Goal: Task Accomplishment & Management: Complete application form

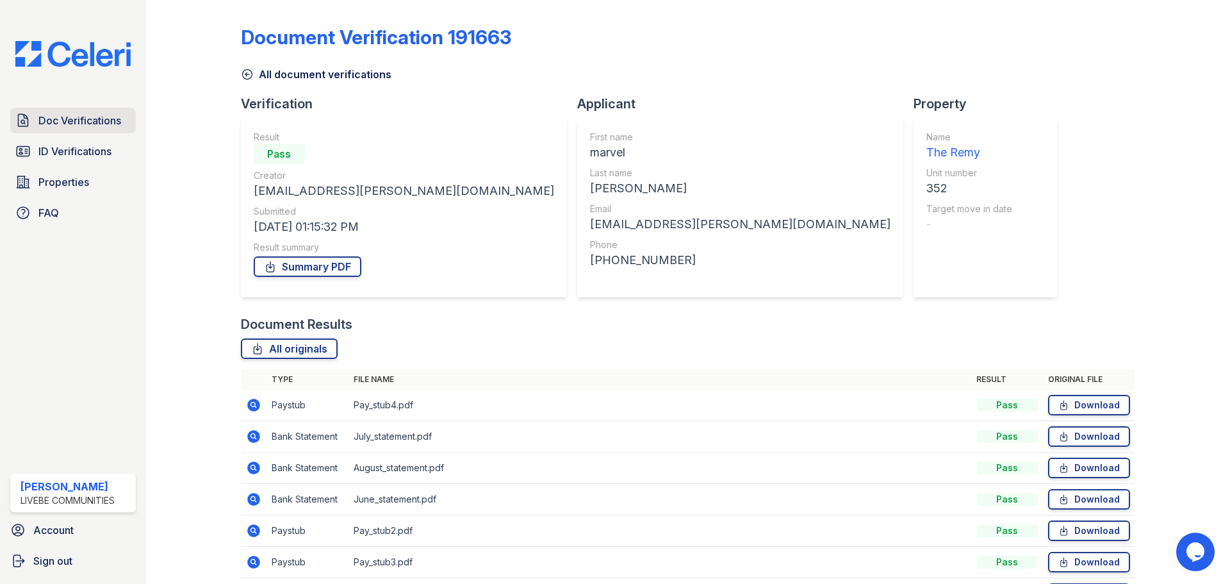
click at [70, 114] on span "Doc Verifications" at bounding box center [79, 120] width 83 height 15
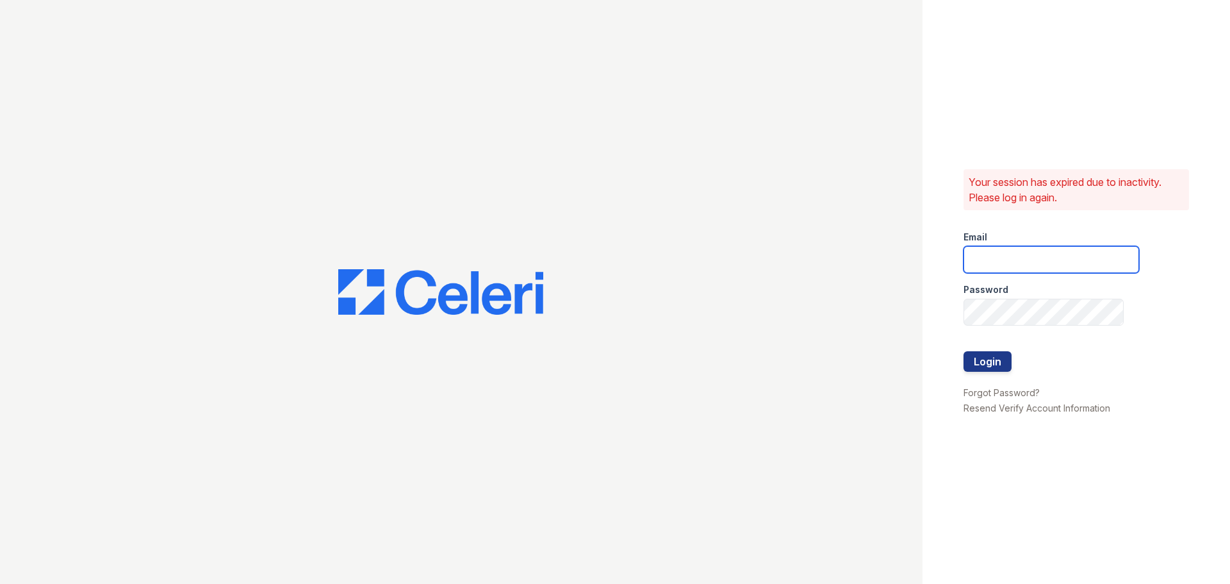
type input "chelab@livebe.com"
click at [1005, 358] on button "Login" at bounding box center [987, 361] width 48 height 20
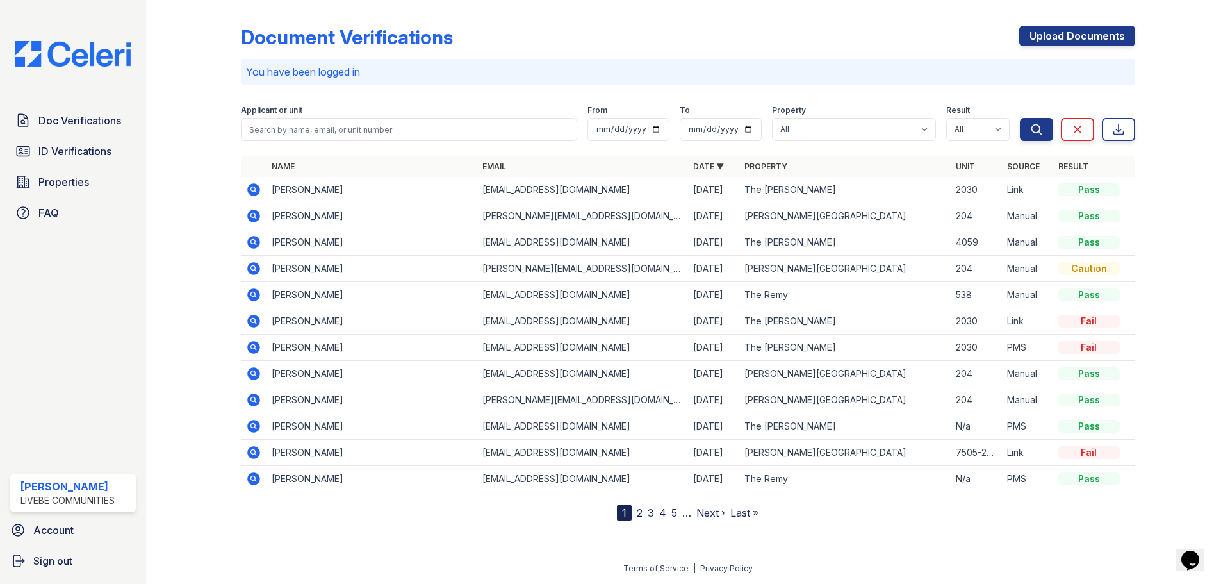
click at [255, 294] on icon at bounding box center [253, 294] width 15 height 15
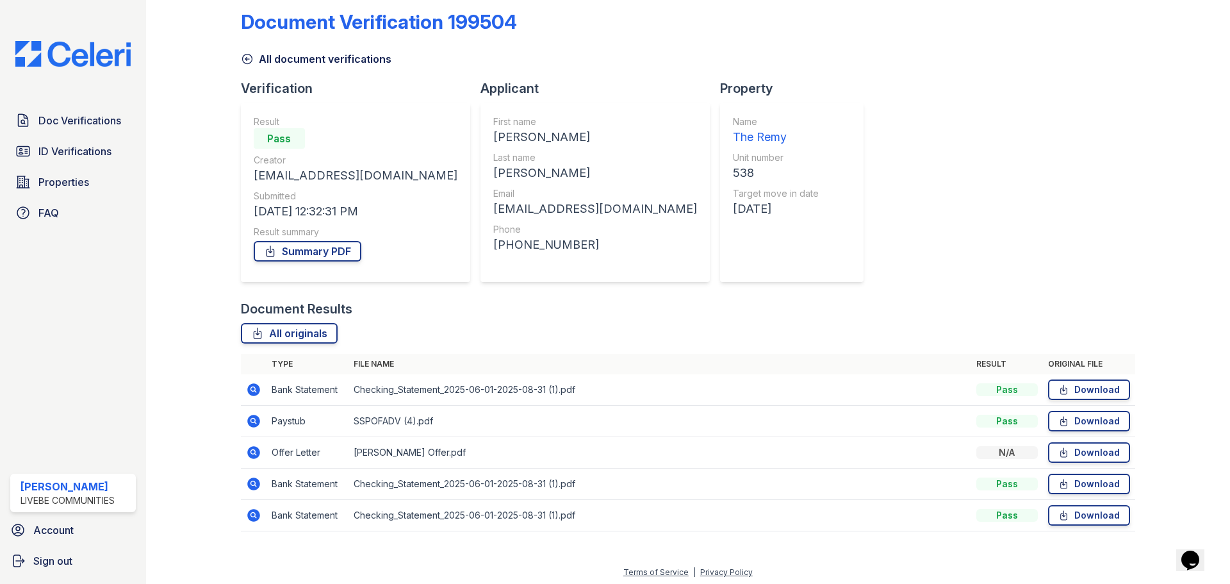
scroll to position [19, 0]
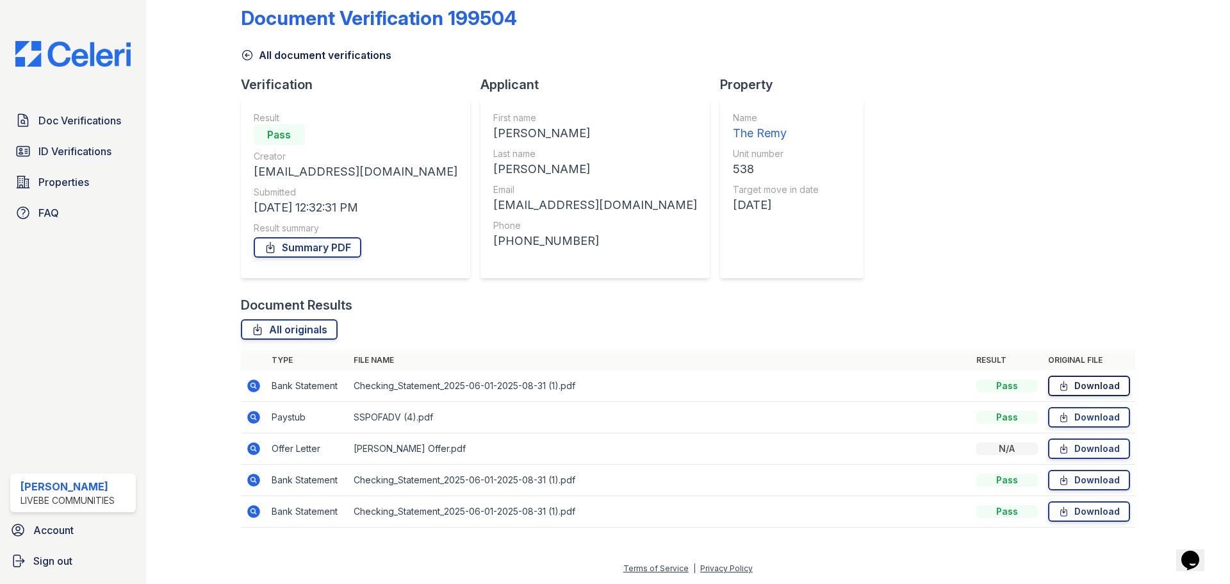
click at [1083, 386] on link "Download" at bounding box center [1089, 385] width 82 height 20
click at [1081, 419] on link "Download" at bounding box center [1089, 417] width 82 height 20
click at [1078, 449] on link "Download" at bounding box center [1089, 448] width 82 height 20
click at [1078, 481] on link "Download" at bounding box center [1089, 480] width 82 height 20
click at [56, 126] on span "Doc Verifications" at bounding box center [79, 120] width 83 height 15
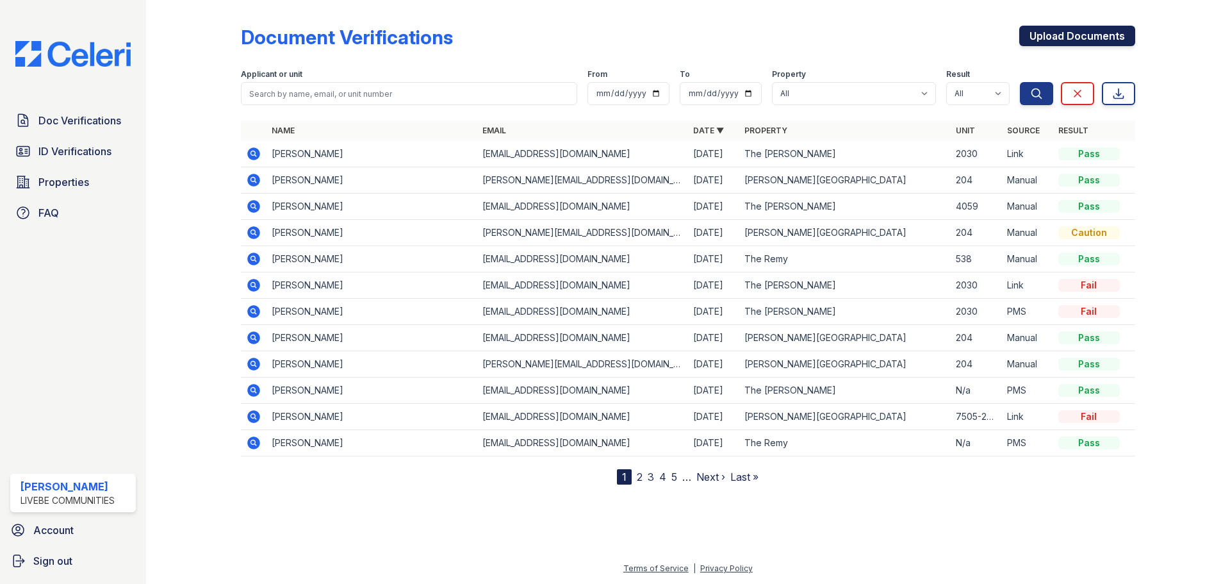
click at [1083, 37] on link "Upload Documents" at bounding box center [1077, 36] width 116 height 20
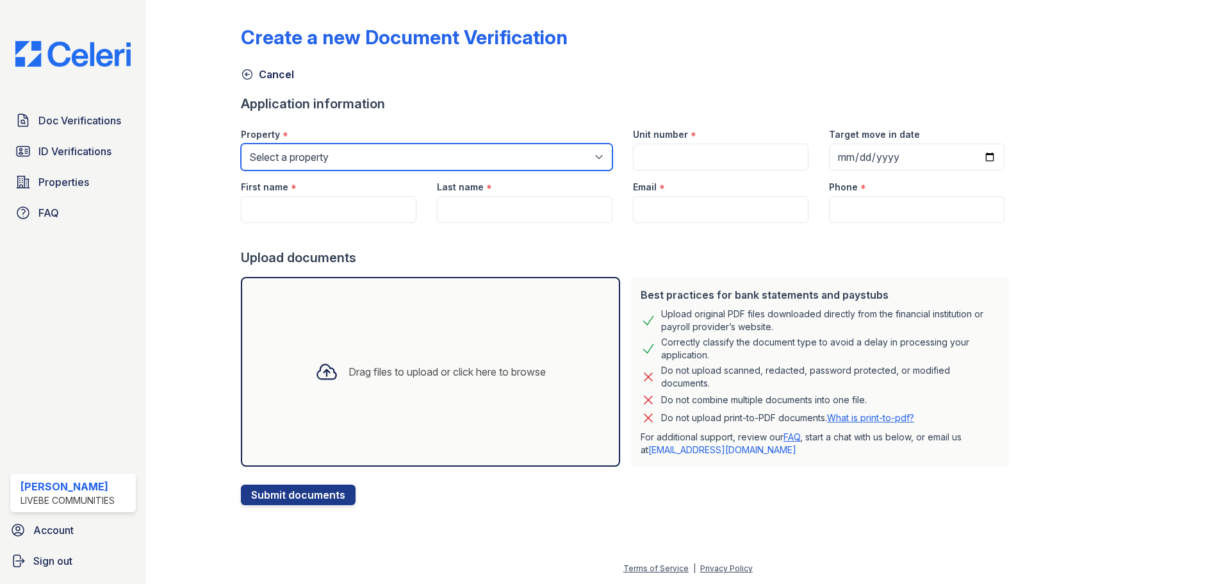
click at [317, 152] on select "Select a property Glen Oaks Apartments The Remy The Remy II" at bounding box center [427, 156] width 372 height 27
select select "508"
click at [241, 143] on select "Select a property Glen Oaks Apartments The Remy The Remy II" at bounding box center [427, 156] width 372 height 27
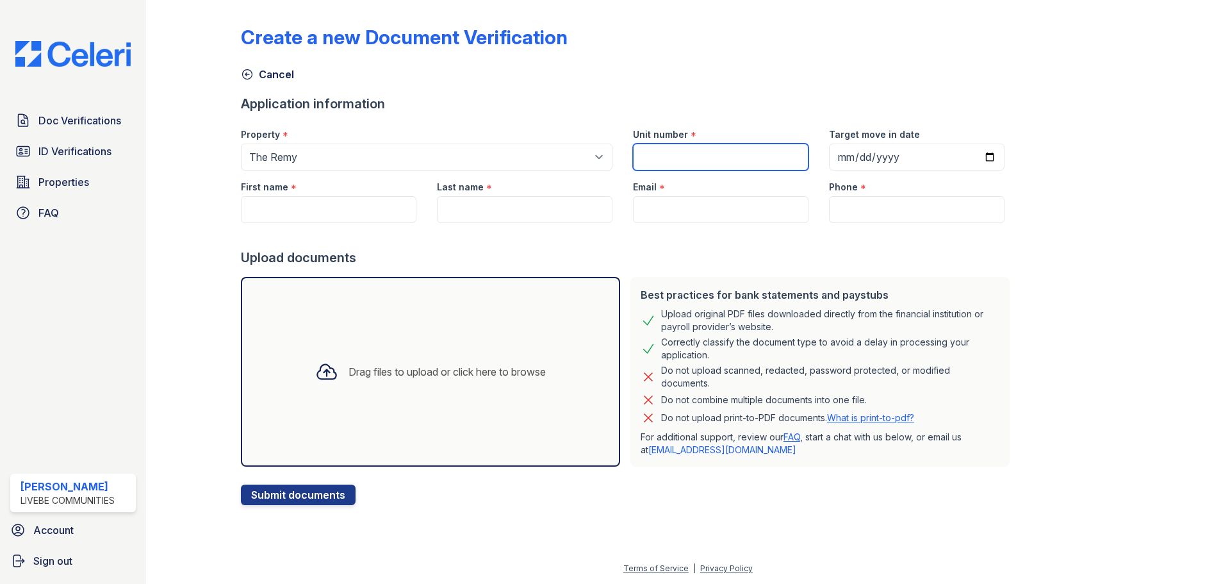
drag, startPoint x: 725, startPoint y: 162, endPoint x: 716, endPoint y: 110, distance: 53.4
click at [725, 162] on input "Unit number" at bounding box center [721, 156] width 176 height 27
type input "538"
click at [977, 153] on input "Target move in date" at bounding box center [917, 156] width 176 height 27
type input "2025-10-27"
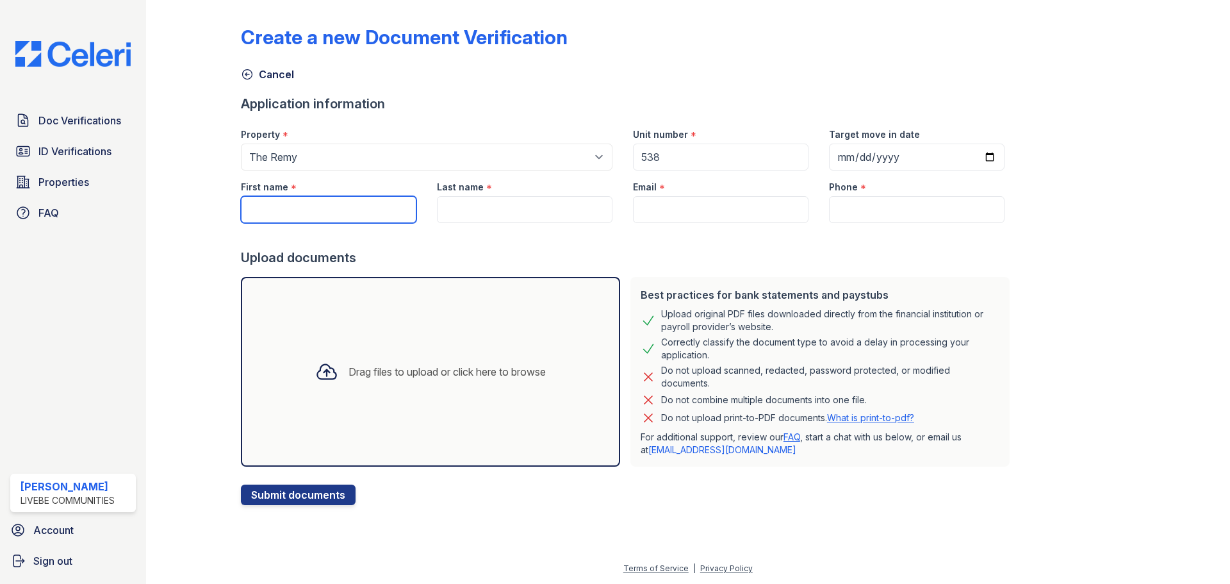
click at [327, 204] on input "First name" at bounding box center [329, 209] width 176 height 27
type input "Laniya"
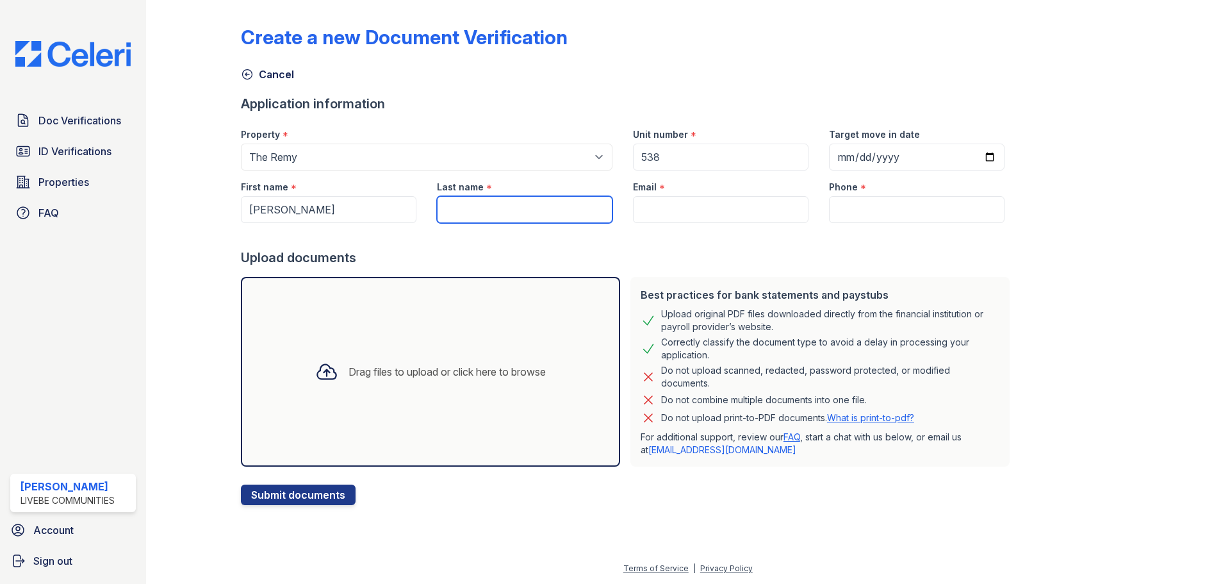
click at [442, 204] on input "Last name" at bounding box center [525, 209] width 176 height 27
type input "Butler"
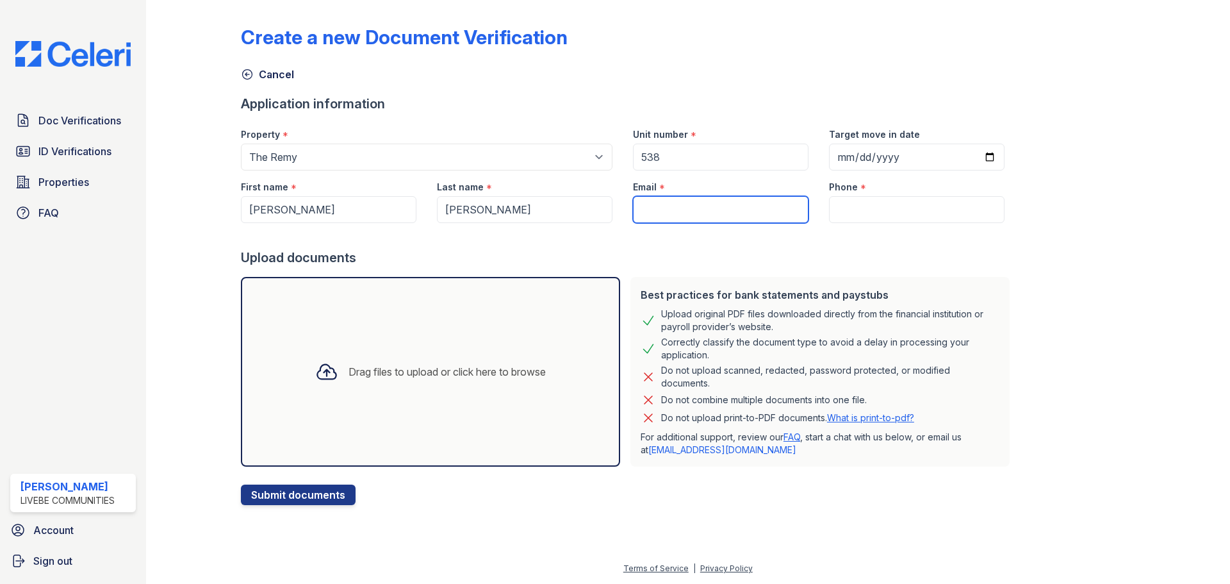
click at [669, 218] on input "Email" at bounding box center [721, 209] width 176 height 27
paste input "[EMAIL_ADDRESS][DOMAIN_NAME]"
type input "[EMAIL_ADDRESS][DOMAIN_NAME]"
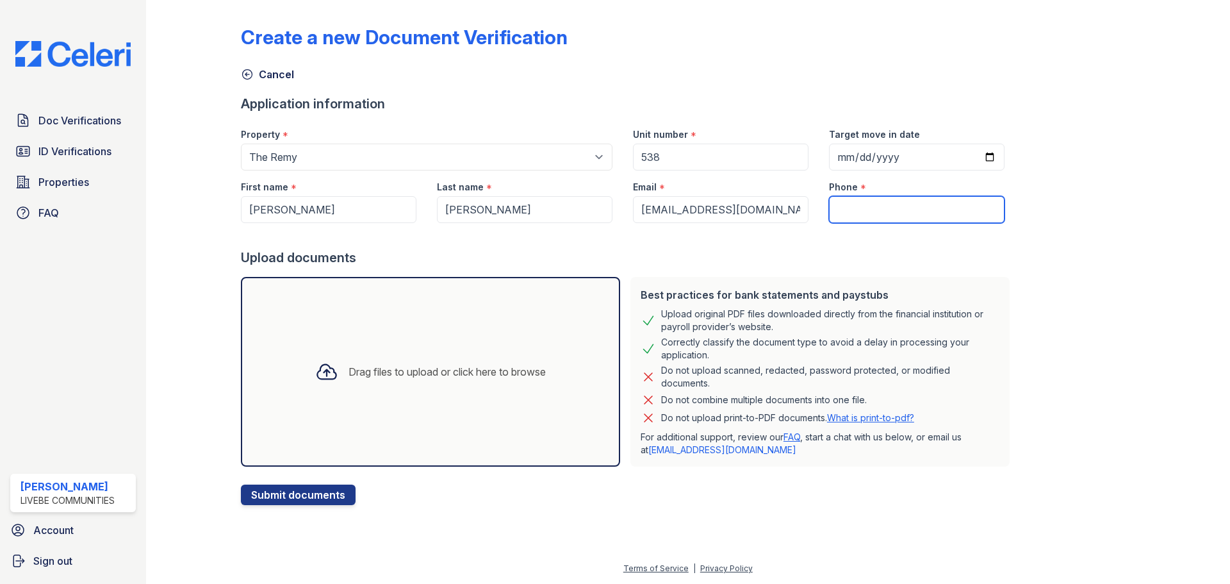
click at [888, 211] on input "Phone" at bounding box center [917, 209] width 176 height 27
paste input "202) 868-1263"
click at [846, 209] on input "202) 868-1263" at bounding box center [917, 209] width 176 height 27
type input "202- 868-1263"
click at [368, 316] on div "Drag files to upload or click here to browse" at bounding box center [430, 372] width 379 height 190
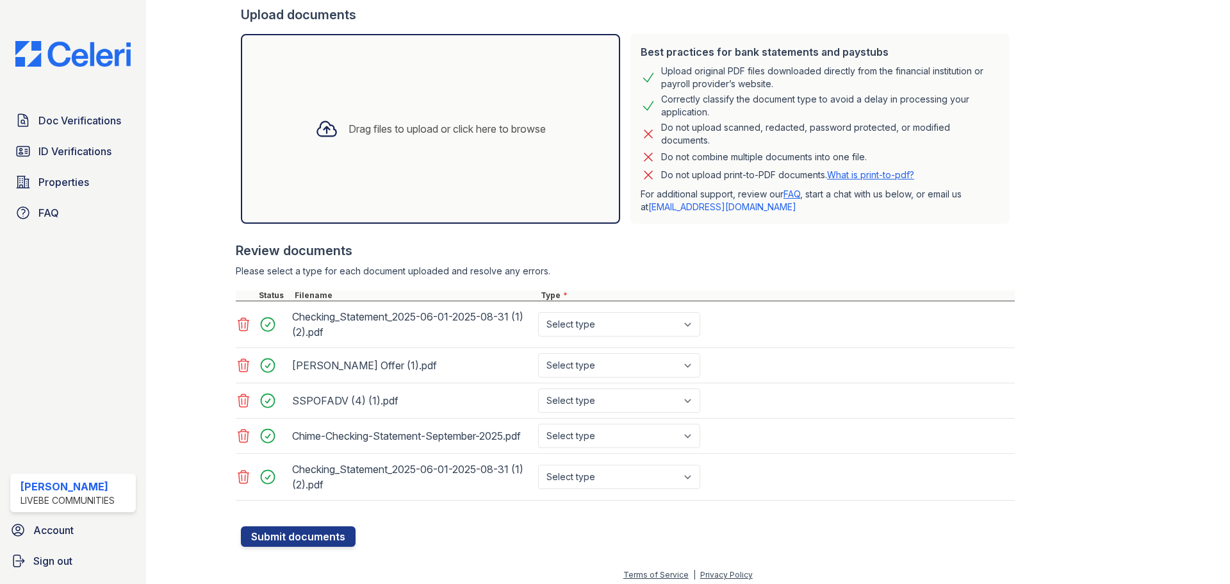
scroll to position [256, 0]
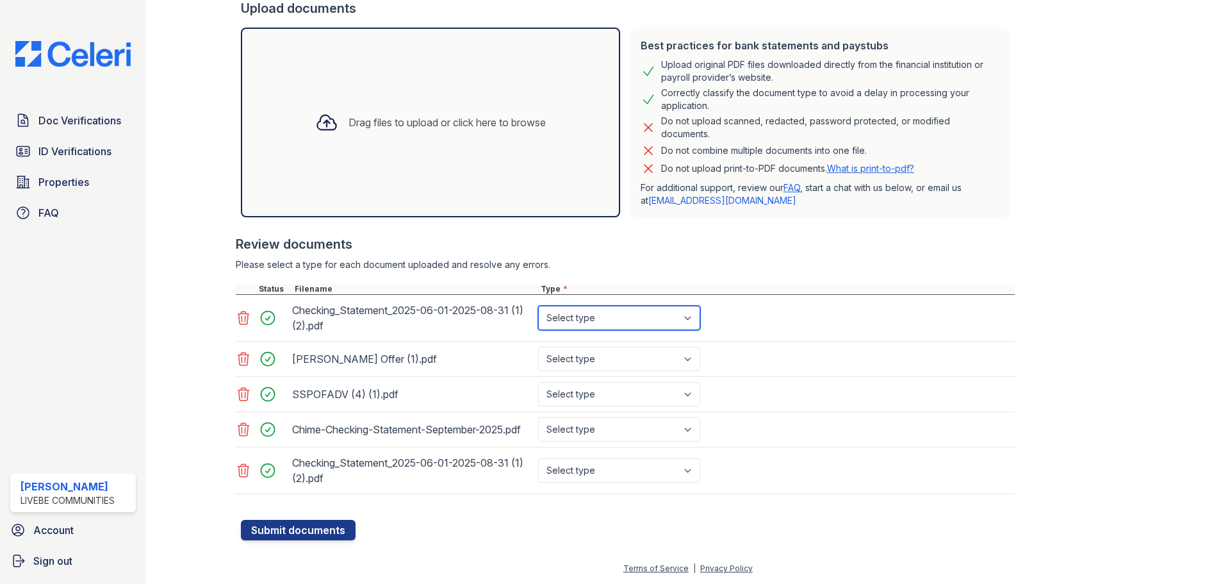
click at [621, 306] on select "Select type Paystub Bank Statement Offer Letter Tax Documents Benefit Award Let…" at bounding box center [619, 318] width 162 height 24
select select "bank_statement"
click at [538, 306] on select "Select type Paystub Bank Statement Offer Letter Tax Documents Benefit Award Let…" at bounding box center [619, 318] width 162 height 24
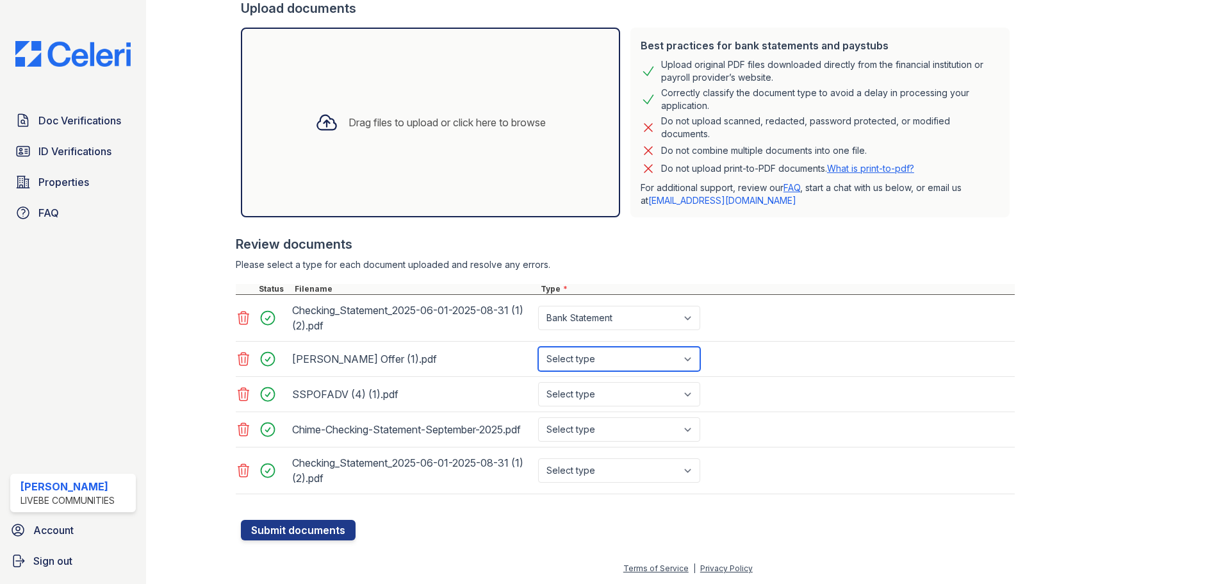
click at [591, 354] on select "Select type Paystub Bank Statement Offer Letter Tax Documents Benefit Award Let…" at bounding box center [619, 359] width 162 height 24
select select "offer_letter"
click at [538, 347] on select "Select type Paystub Bank Statement Offer Letter Tax Documents Benefit Award Let…" at bounding box center [619, 359] width 162 height 24
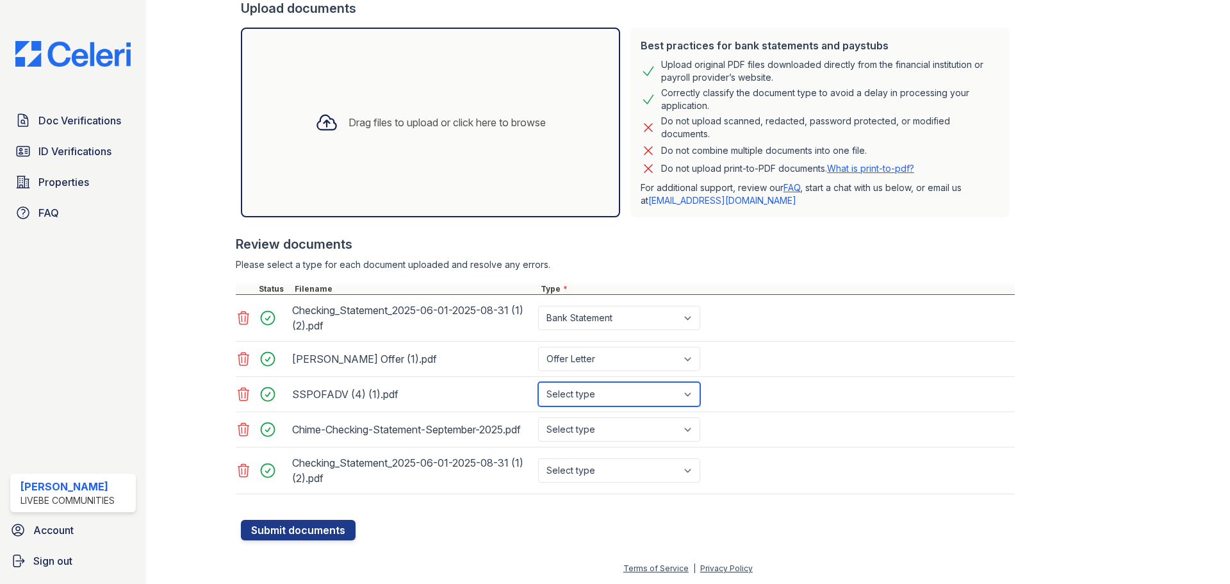
click at [580, 393] on select "Select type Paystub Bank Statement Offer Letter Tax Documents Benefit Award Let…" at bounding box center [619, 394] width 162 height 24
select select "paystub"
click at [538, 382] on select "Select type Paystub Bank Statement Offer Letter Tax Documents Benefit Award Let…" at bounding box center [619, 394] width 162 height 24
click at [586, 418] on select "Select type Paystub Bank Statement Offer Letter Tax Documents Benefit Award Let…" at bounding box center [619, 429] width 162 height 24
select select "bank_statement"
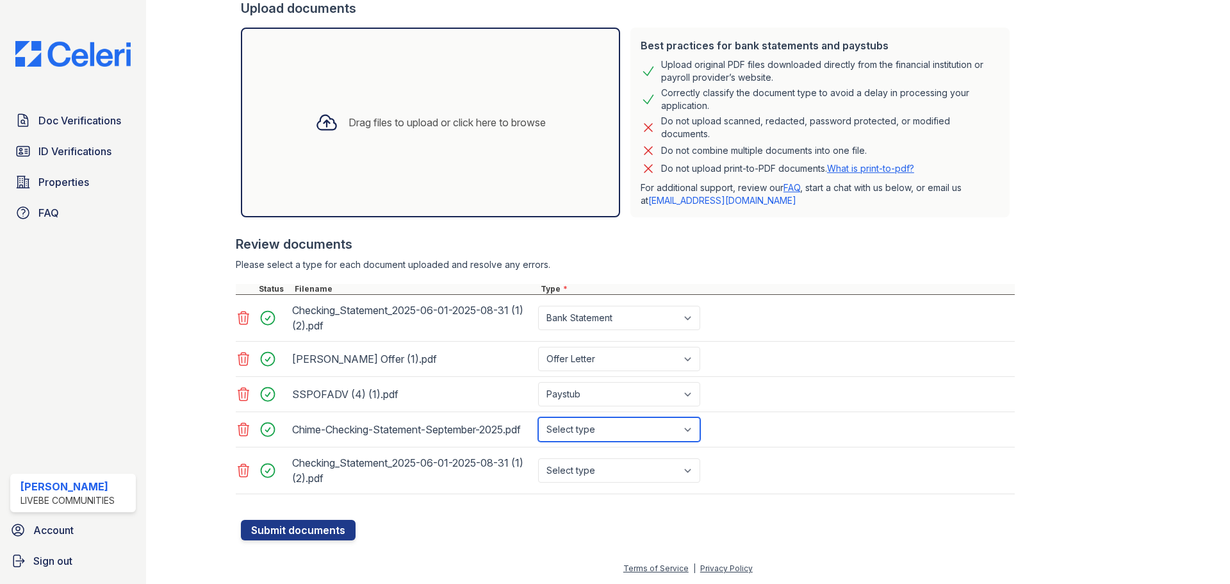
click at [538, 417] on select "Select type Paystub Bank Statement Offer Letter Tax Documents Benefit Award Let…" at bounding box center [619, 429] width 162 height 24
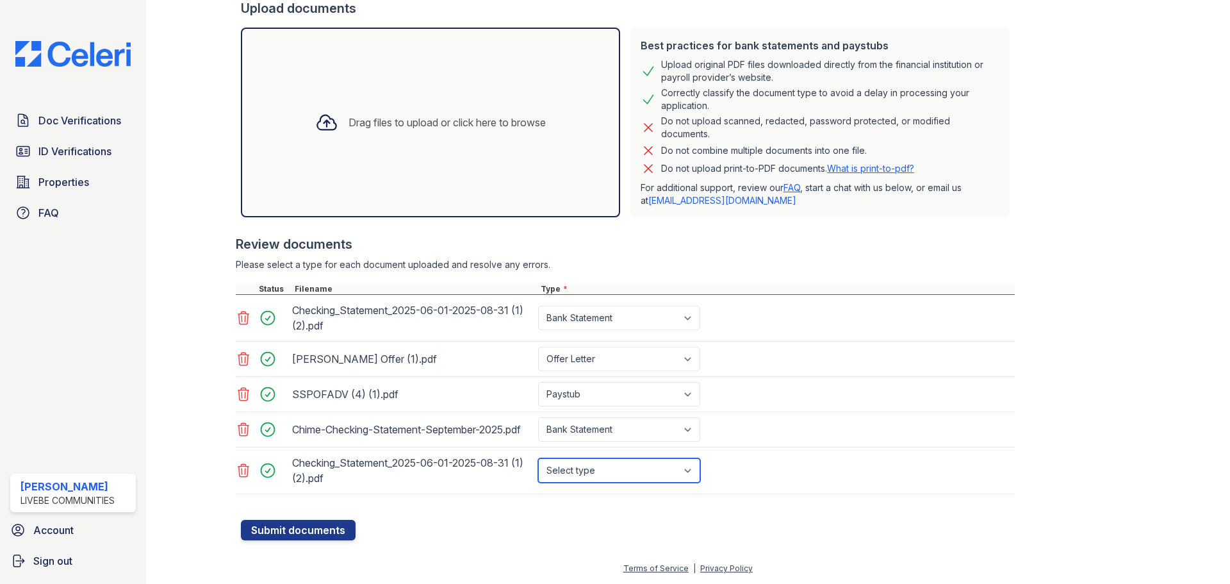
click at [589, 468] on select "Select type Paystub Bank Statement Offer Letter Tax Documents Benefit Award Let…" at bounding box center [619, 470] width 162 height 24
click at [538, 463] on select "Select type Paystub Bank Statement Offer Letter Tax Documents Benefit Award Let…" at bounding box center [619, 470] width 162 height 24
click at [646, 471] on select "Select type Paystub Bank Statement Offer Letter Tax Documents Benefit Award Let…" at bounding box center [619, 470] width 162 height 24
select select "bank_statement"
click at [538, 463] on select "Select type Paystub Bank Statement Offer Letter Tax Documents Benefit Award Let…" at bounding box center [619, 470] width 162 height 24
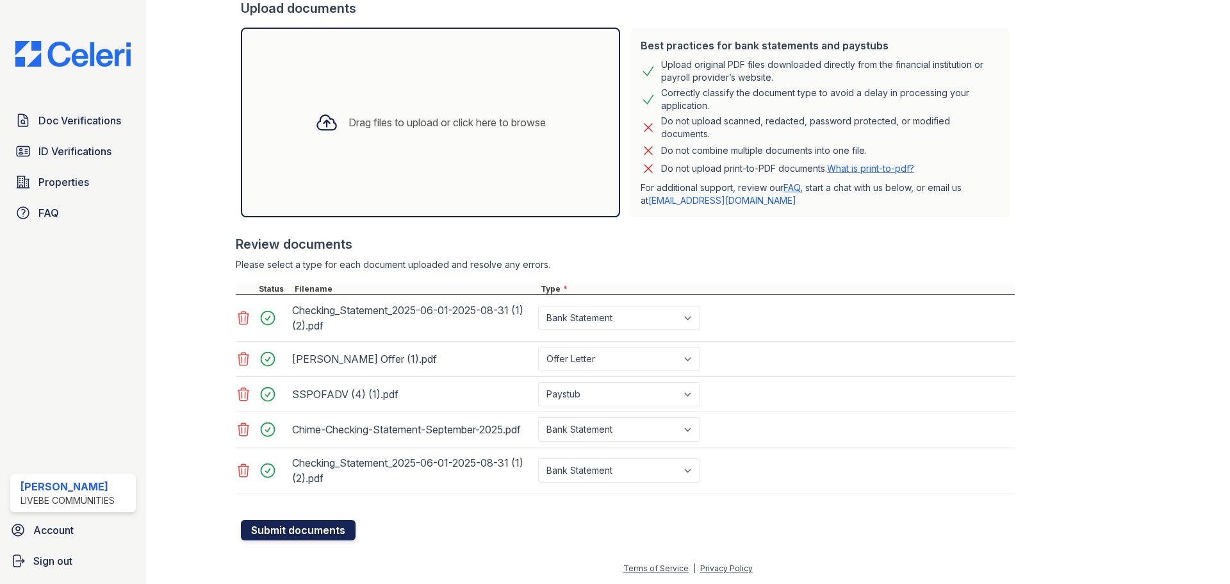
click at [311, 534] on button "Submit documents" at bounding box center [298, 530] width 115 height 20
